Goal: Task Accomplishment & Management: Manage account settings

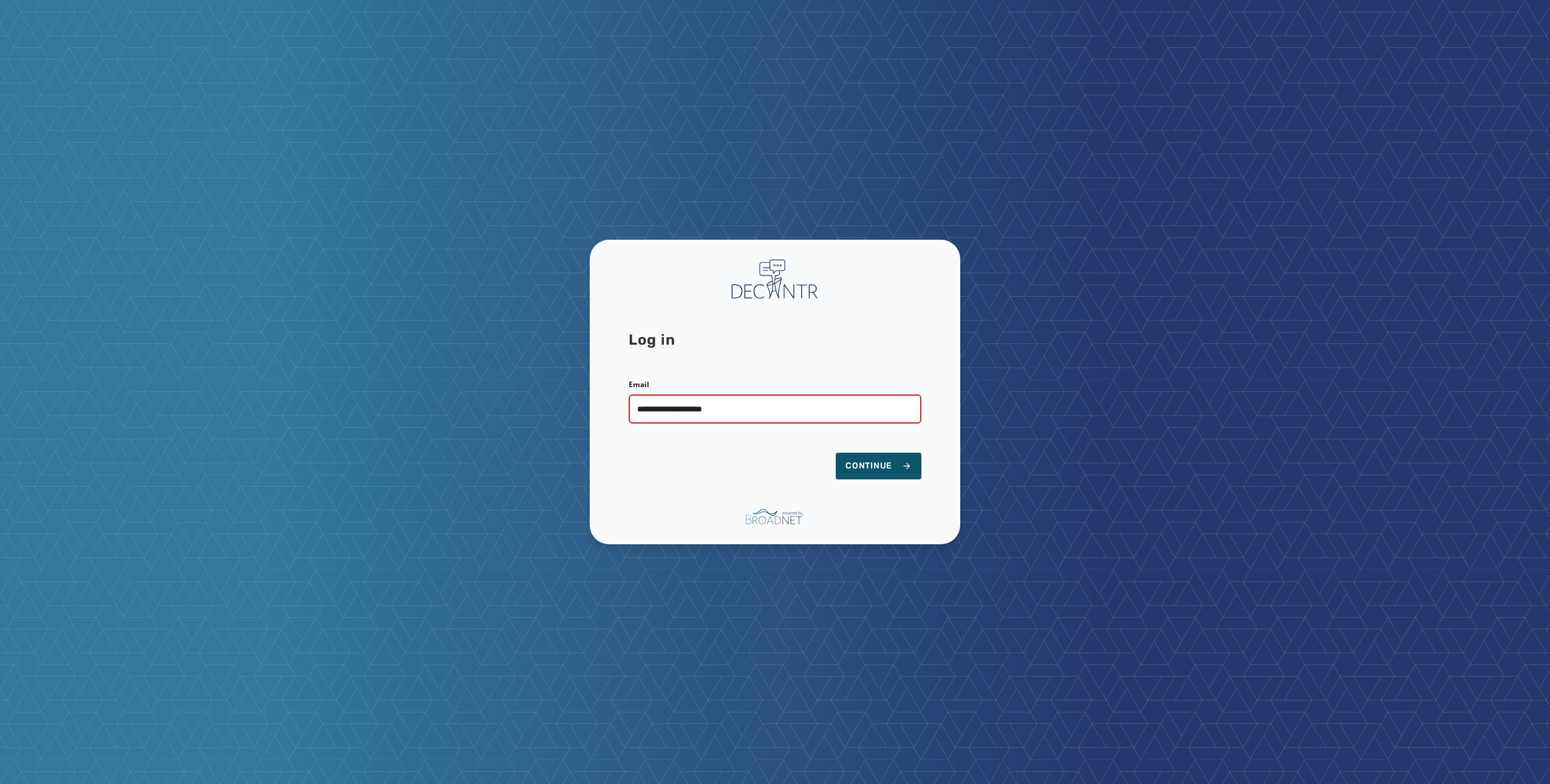
type input "**********"
click at [836, 453] on button "Continue" at bounding box center [879, 466] width 85 height 27
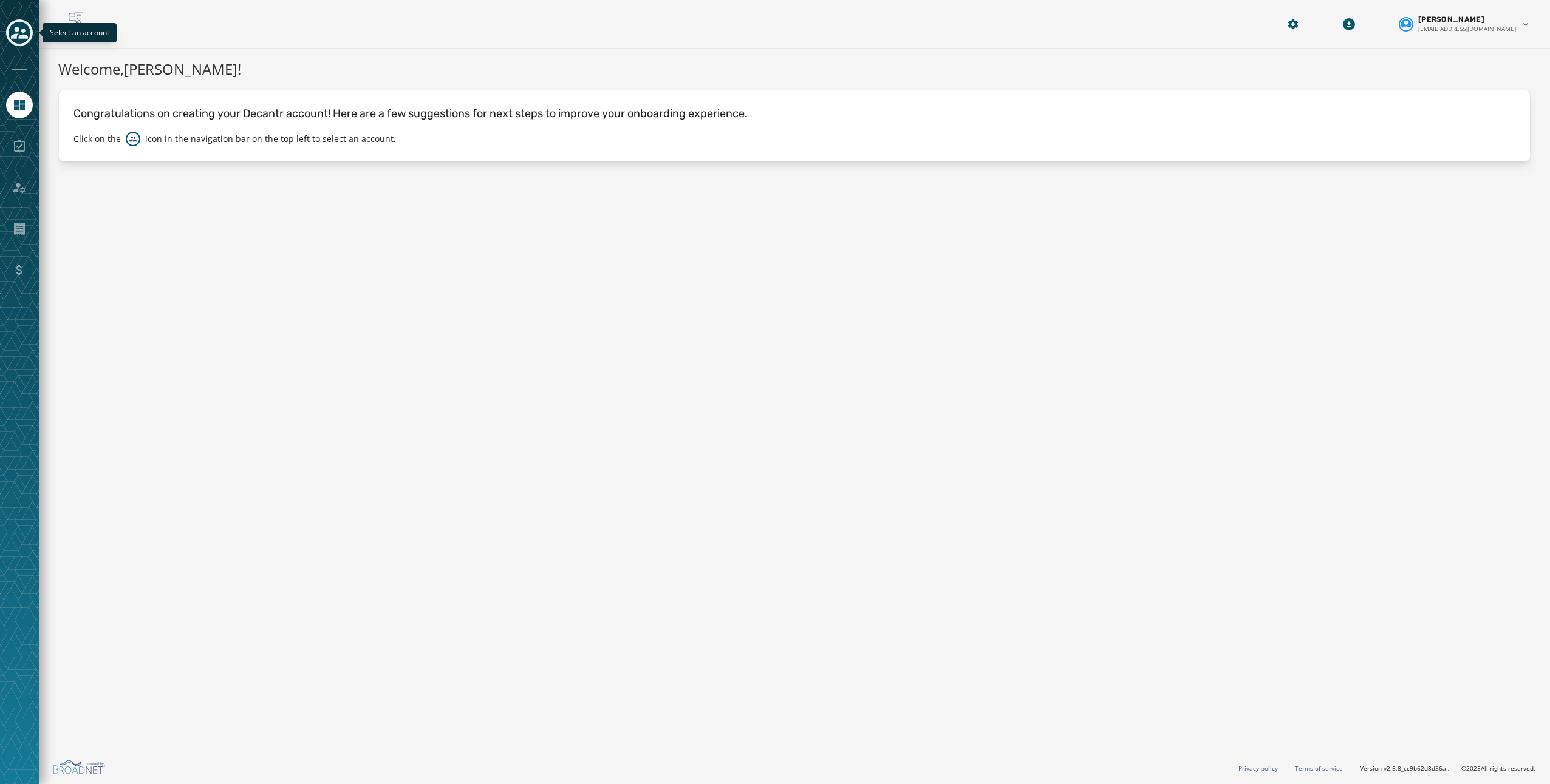
click at [21, 29] on icon "Toggle account select drawer" at bounding box center [19, 33] width 17 height 12
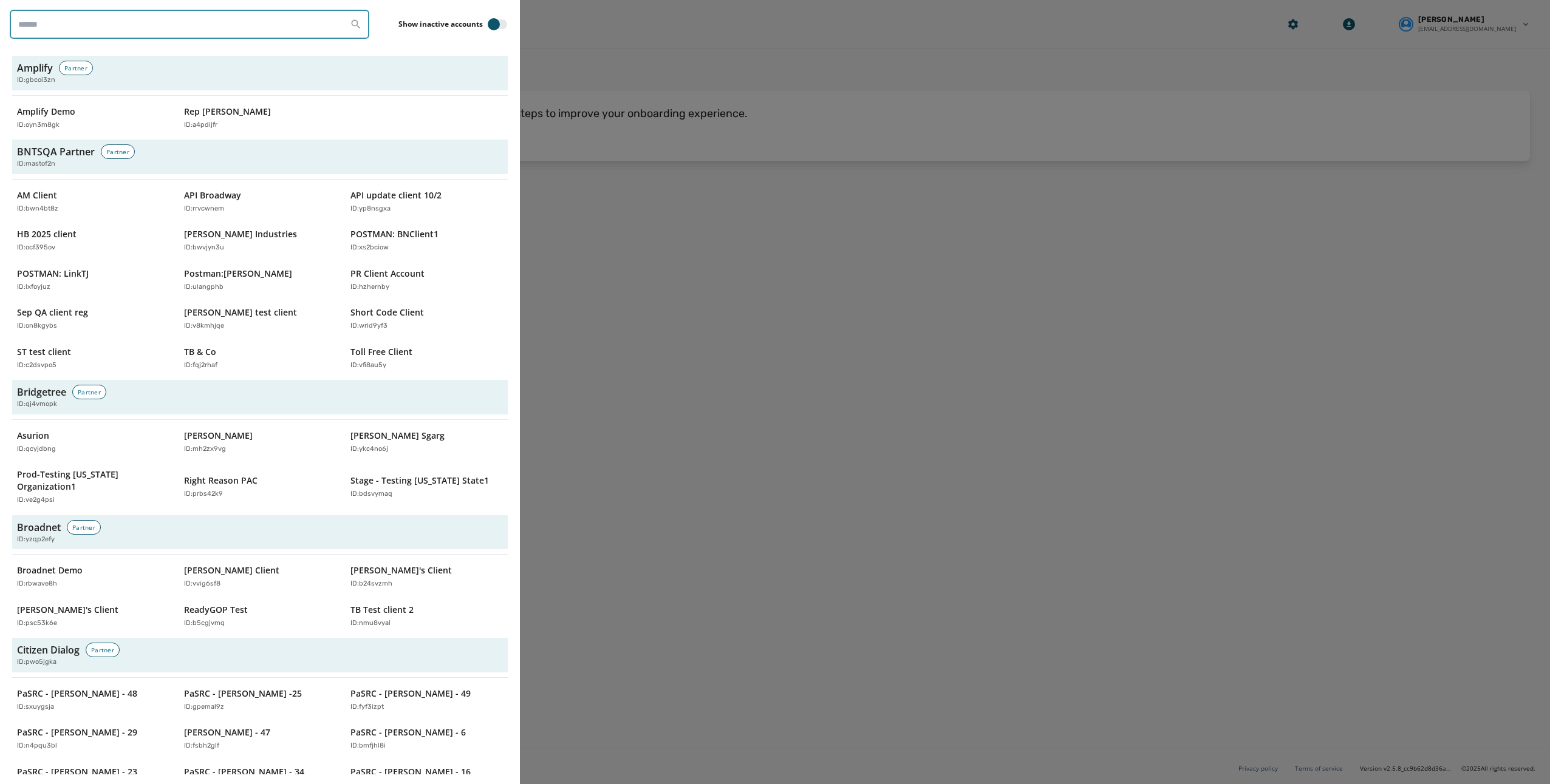
click at [60, 27] on input "search" at bounding box center [189, 24] width 359 height 29
type input "**********"
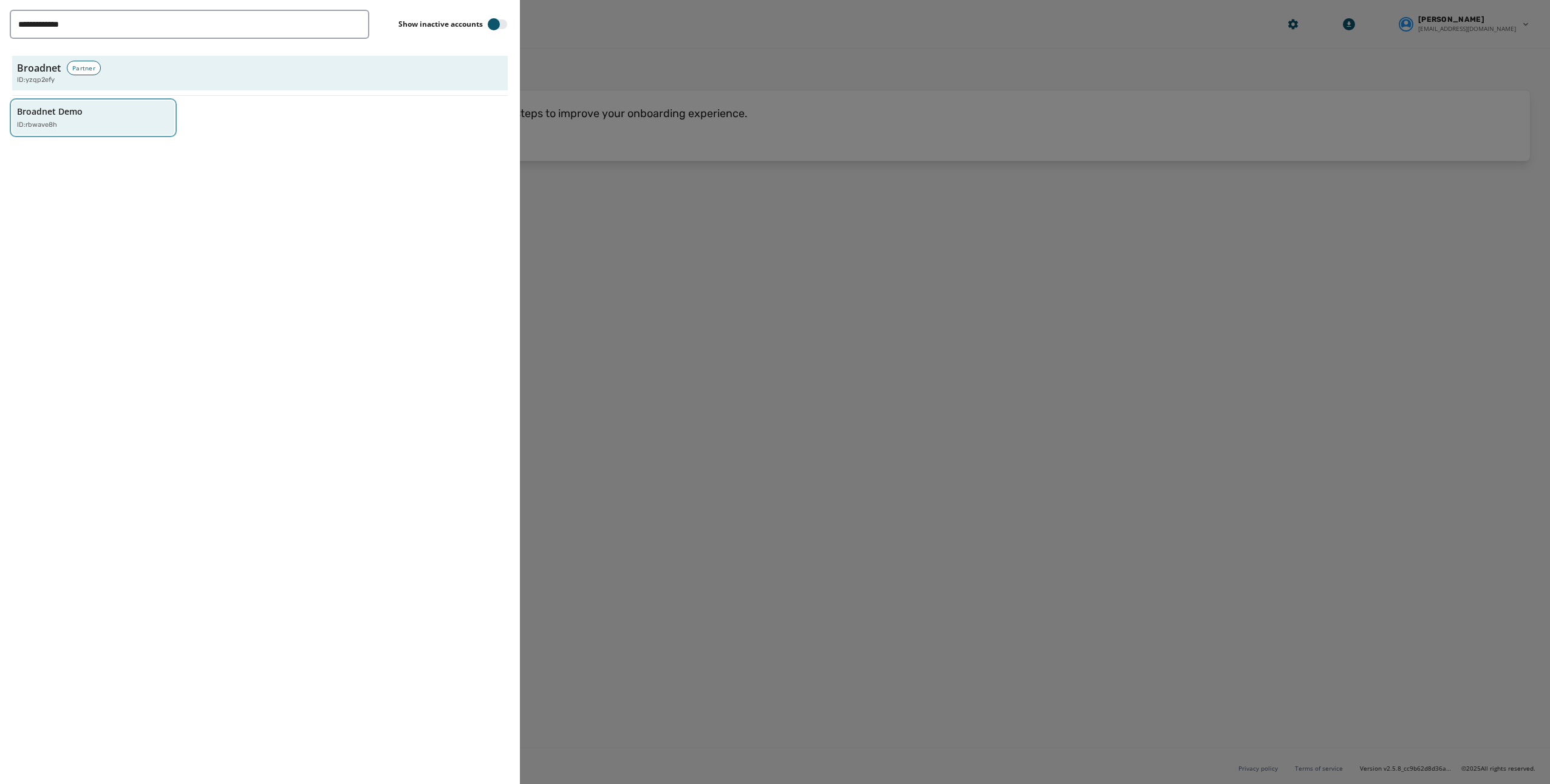
click at [124, 127] on div "ID: rbwave8h" at bounding box center [87, 126] width 140 height 10
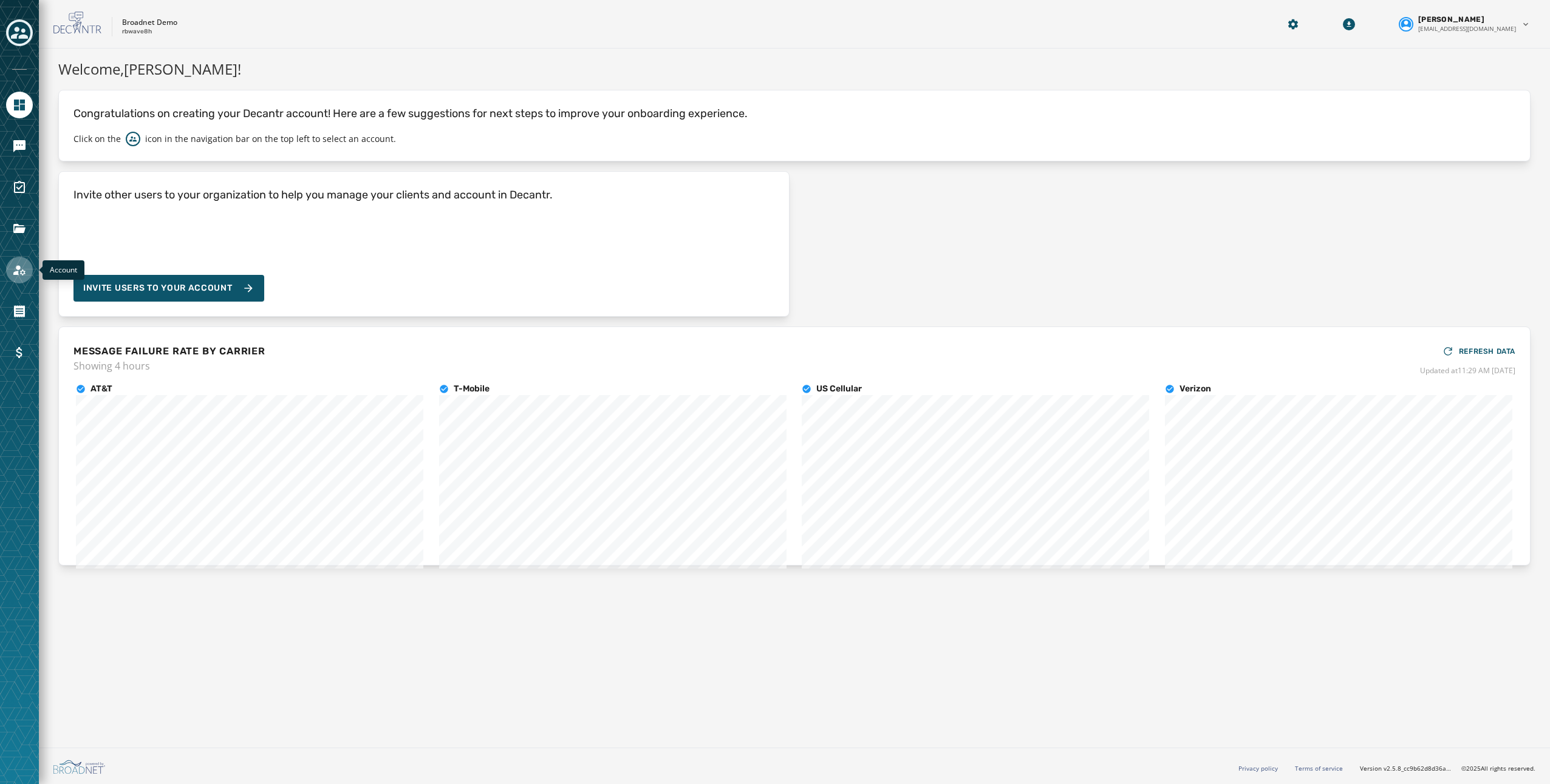
click at [21, 272] on icon "Navigate to Account" at bounding box center [19, 271] width 12 height 10
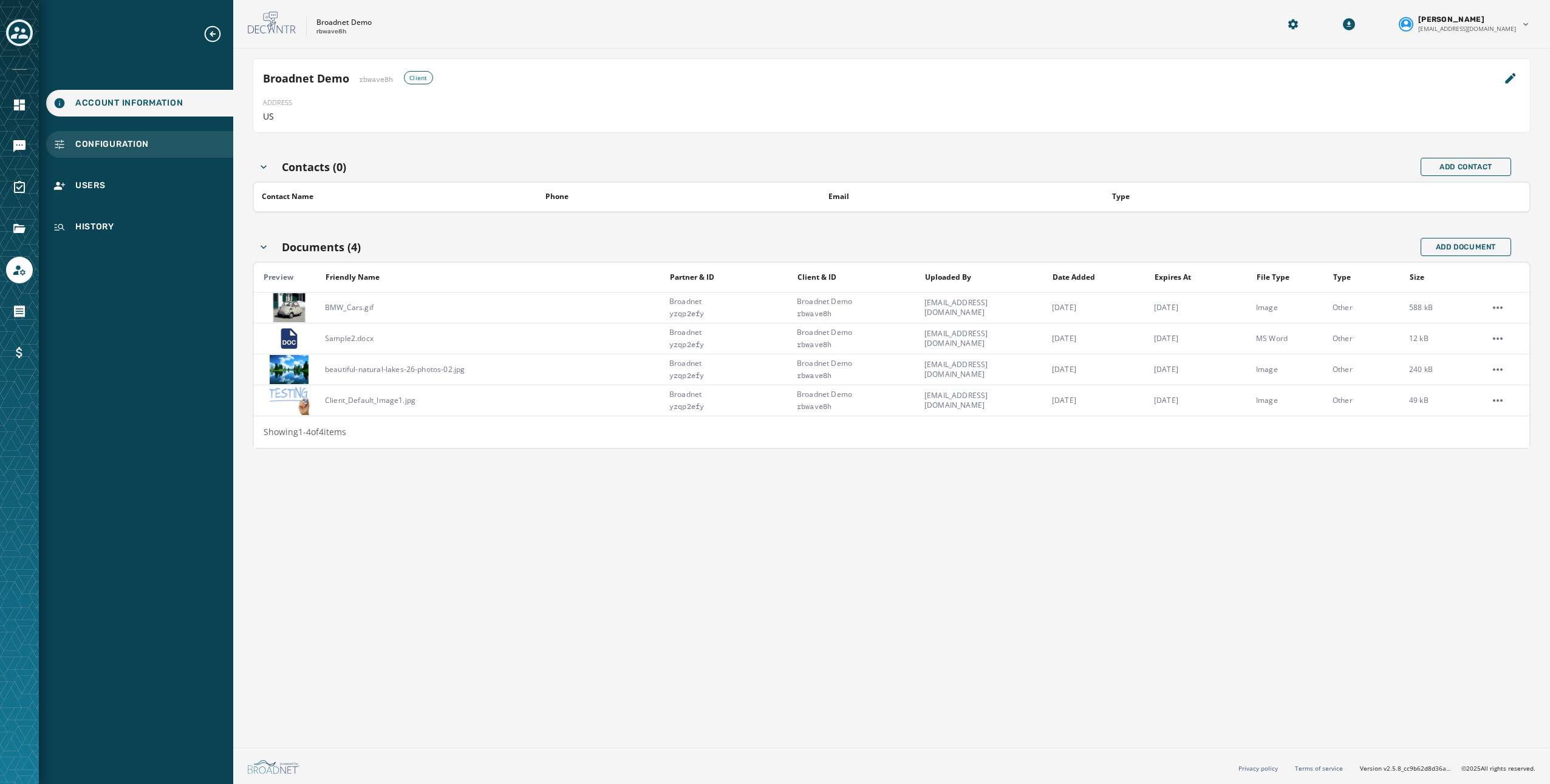
click at [104, 143] on span "Configuration" at bounding box center [112, 144] width 73 height 12
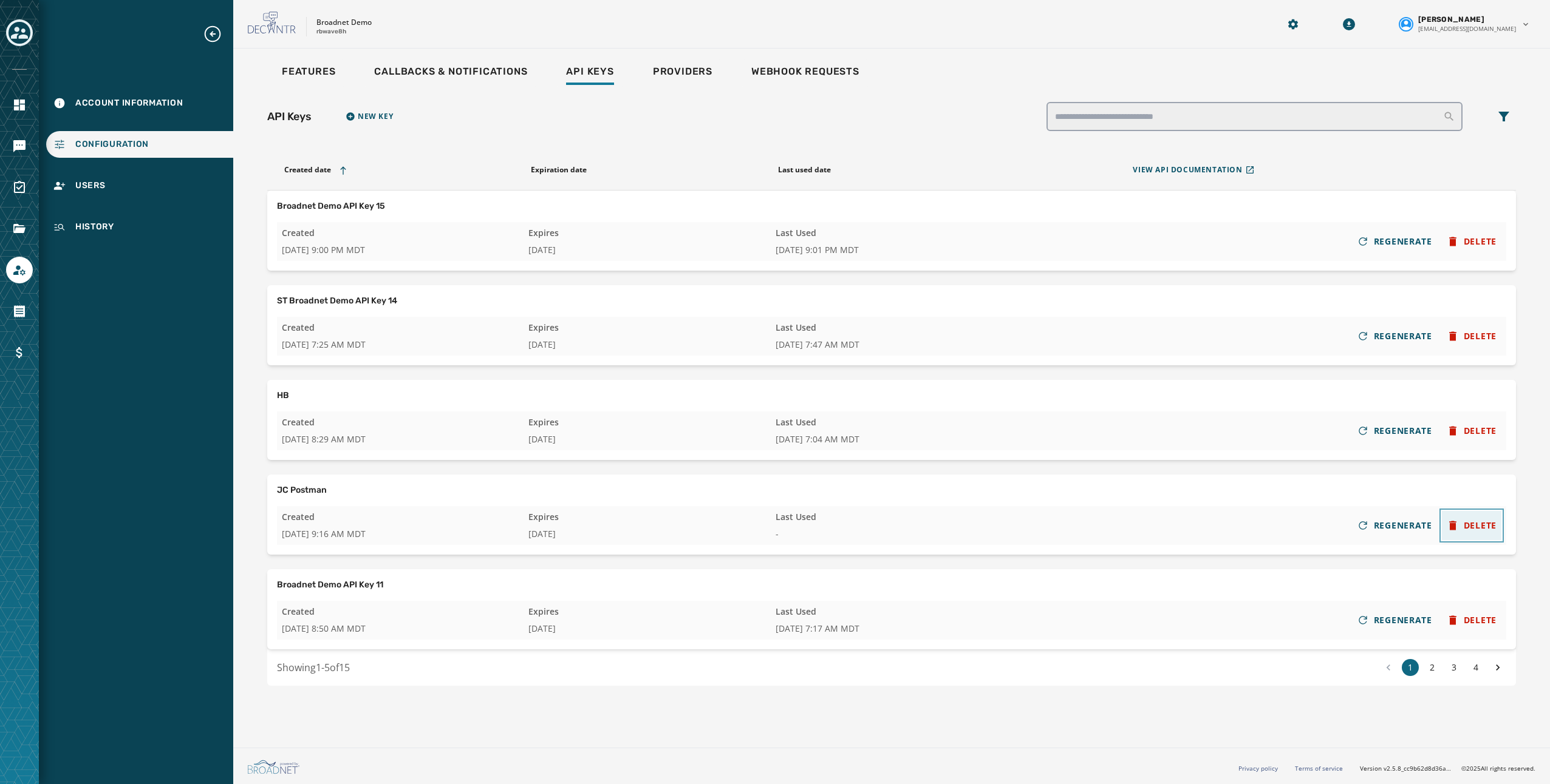
click at [1482, 527] on span "DELETE" at bounding box center [1480, 526] width 33 height 12
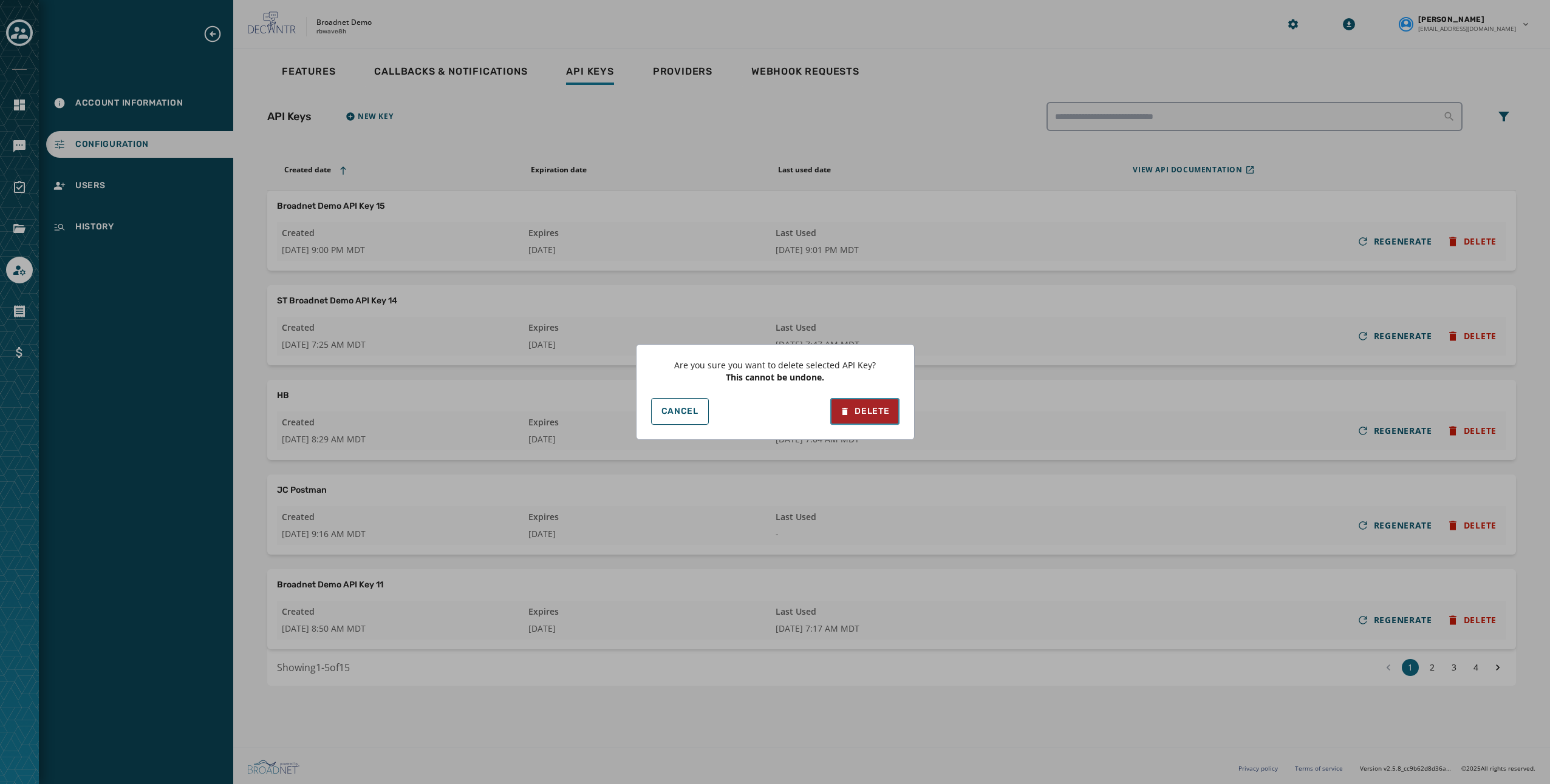
click at [867, 414] on div "Delete" at bounding box center [864, 411] width 49 height 12
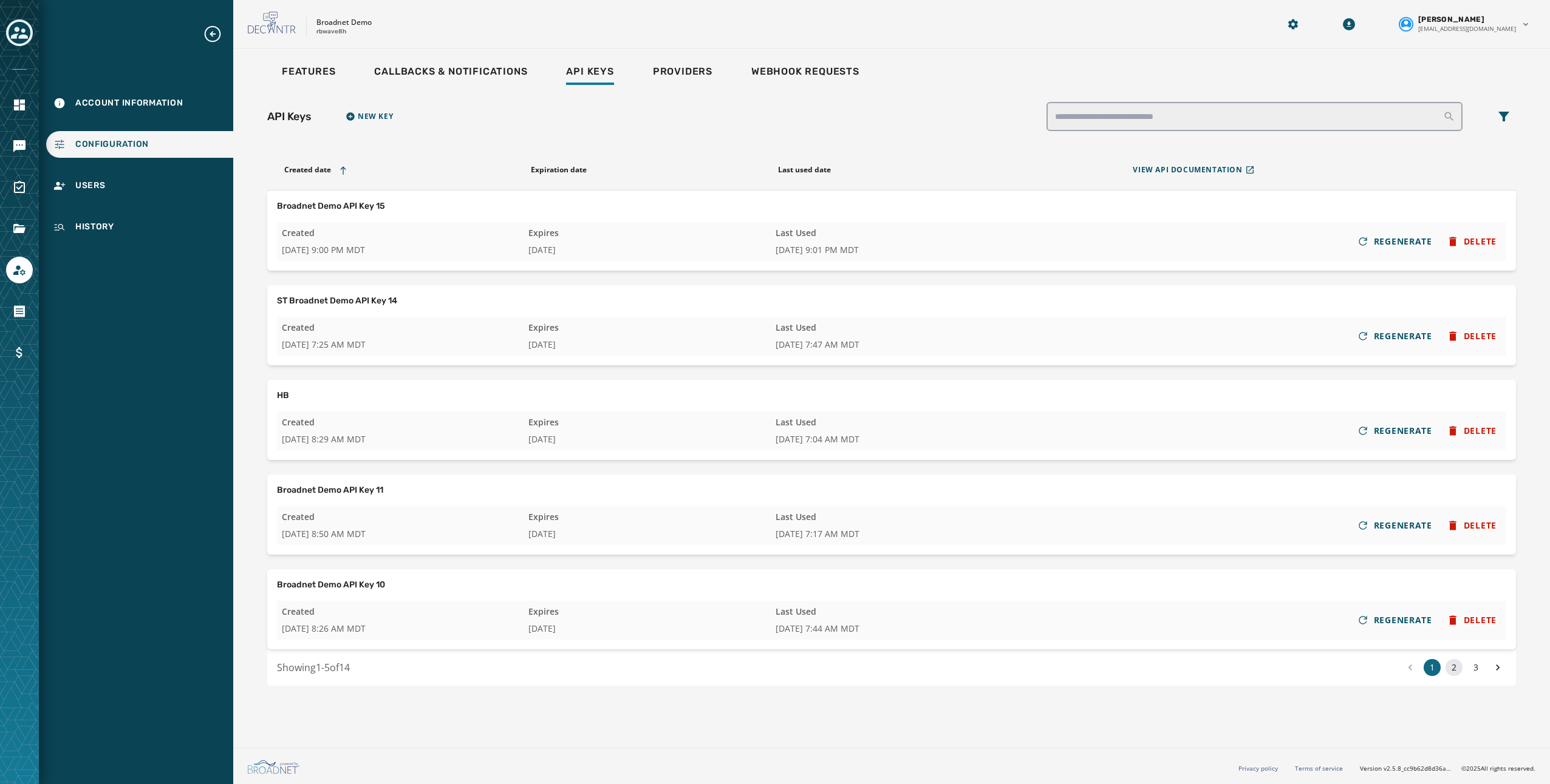
click at [1456, 667] on button "2" at bounding box center [1453, 667] width 17 height 17
click at [1468, 667] on button "3" at bounding box center [1476, 667] width 17 height 17
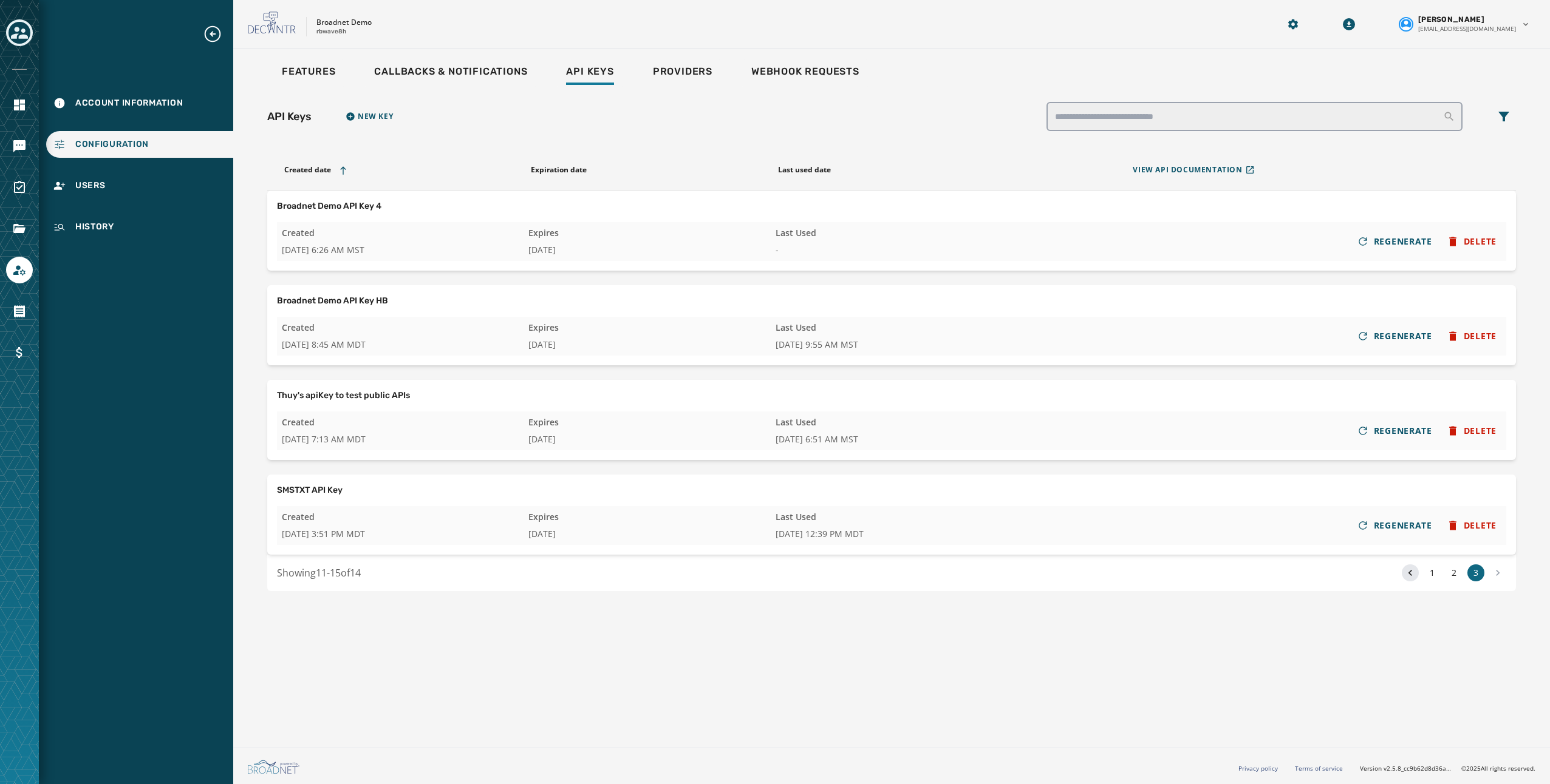
click at [1409, 575] on icon at bounding box center [1410, 573] width 12 height 17
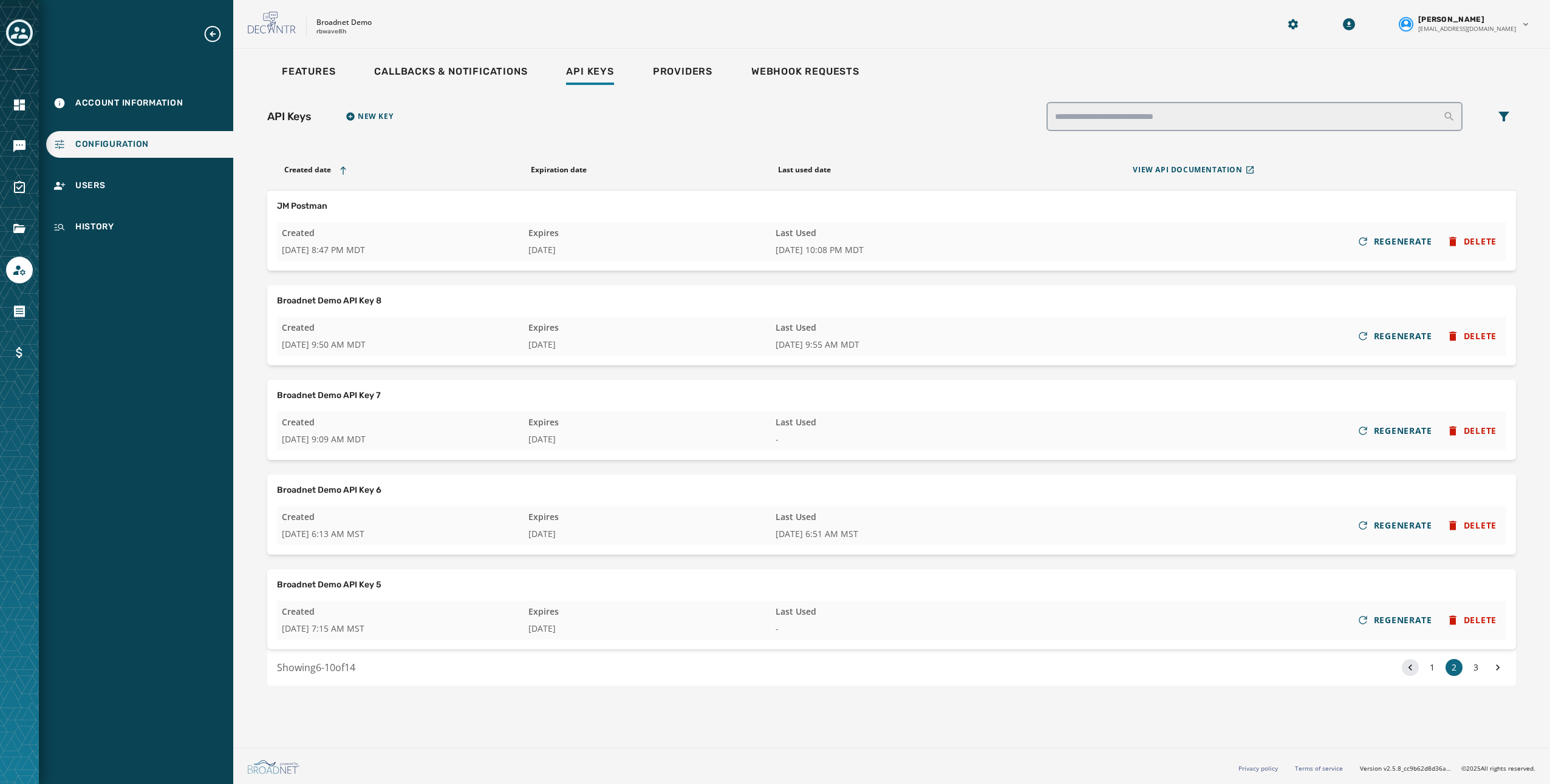
click at [1409, 575] on div "Broadnet Demo API Key 5 Created [DATE] 7:15 AM MST Expires [DATE] Last Used - R…" at bounding box center [891, 609] width 1248 height 80
click at [1413, 664] on icon at bounding box center [1410, 667] width 12 height 17
click at [365, 120] on span "New Key" at bounding box center [375, 116] width 35 height 10
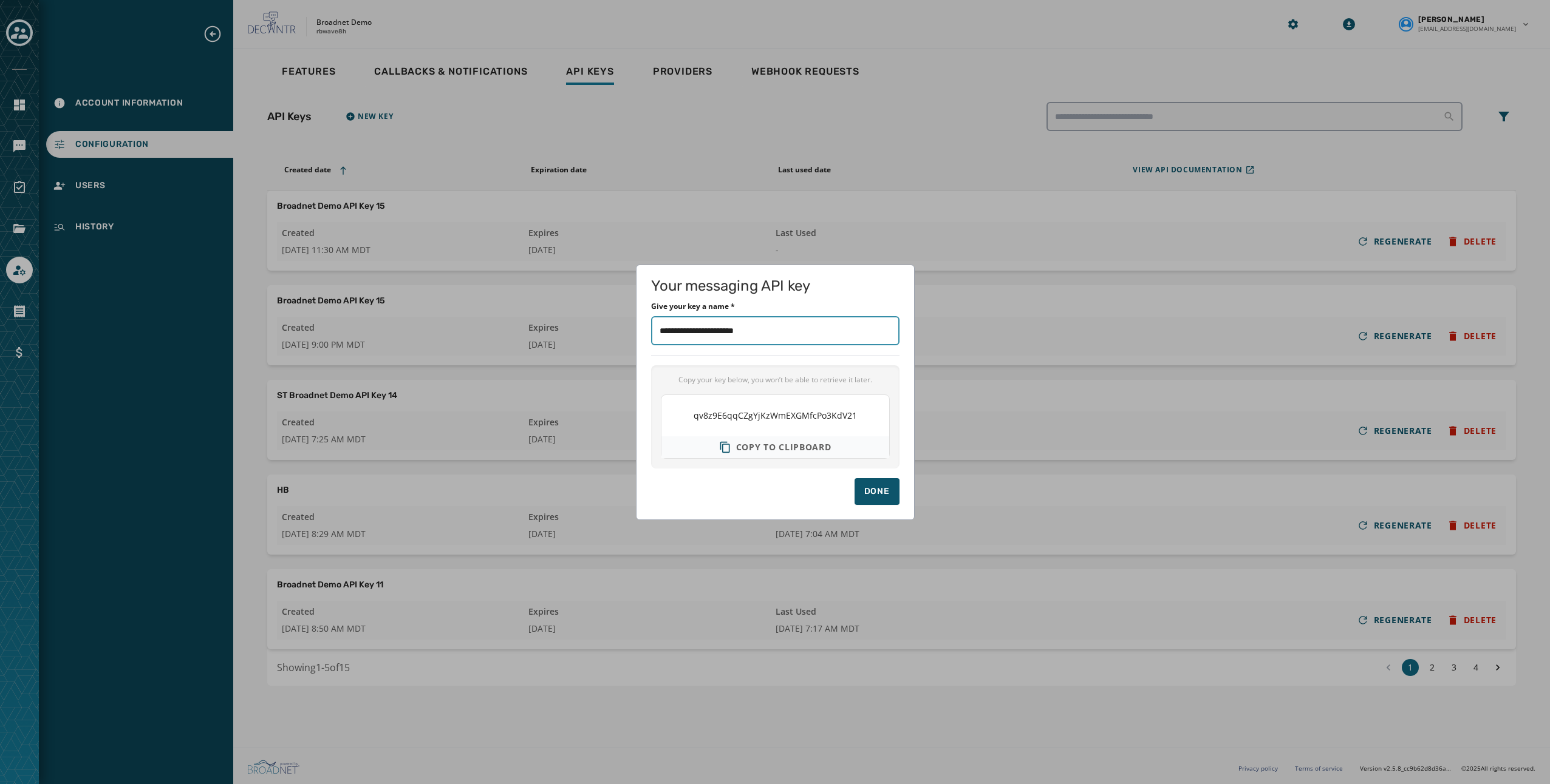
click at [791, 334] on input "Give your key a name *" at bounding box center [775, 331] width 248 height 29
type input "**********"
click at [784, 447] on span "Copy to clipboard" at bounding box center [784, 447] width 95 height 12
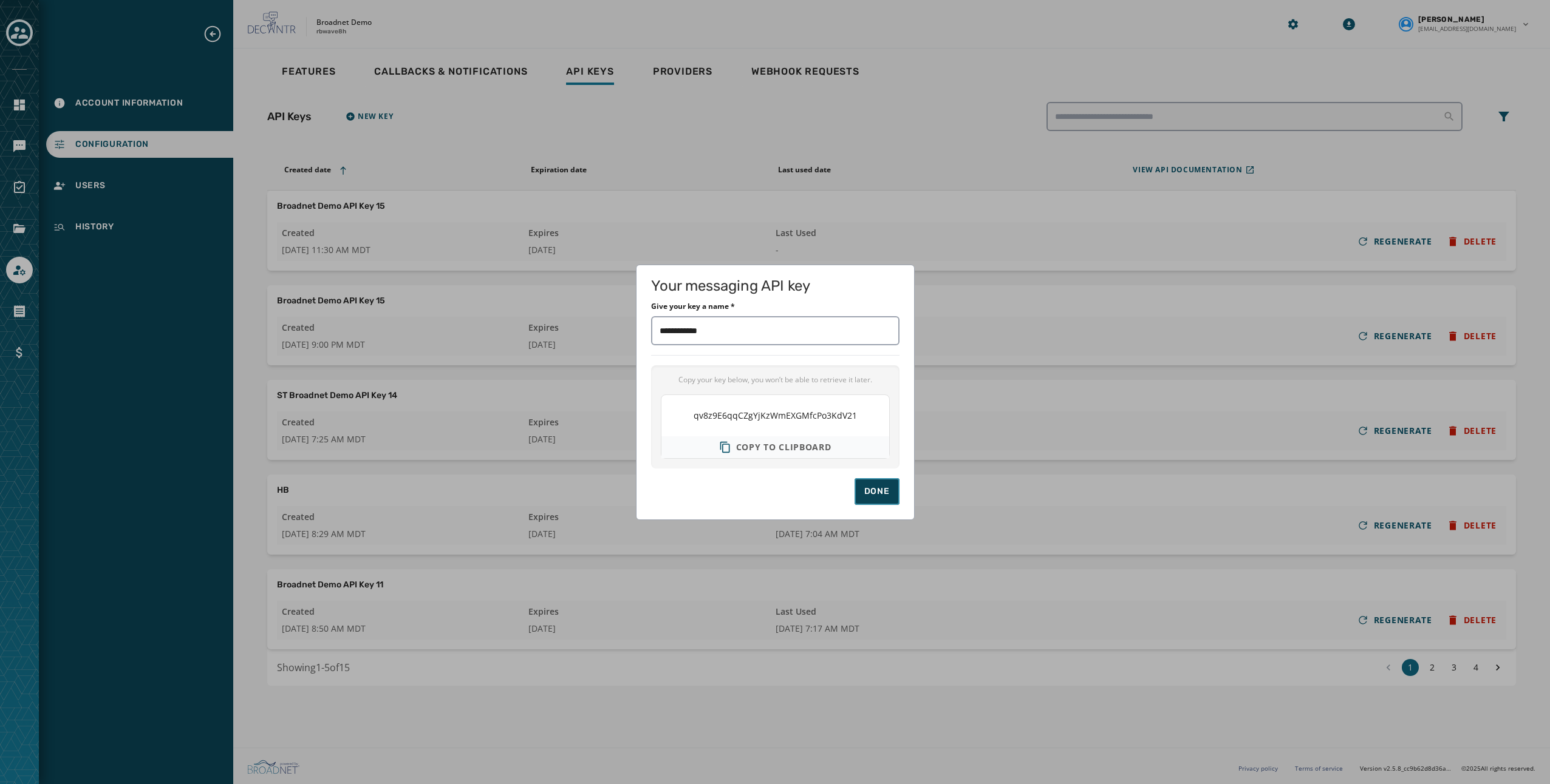
click at [885, 490] on div "Done" at bounding box center [877, 491] width 25 height 12
